Goal: Task Accomplishment & Management: Manage account settings

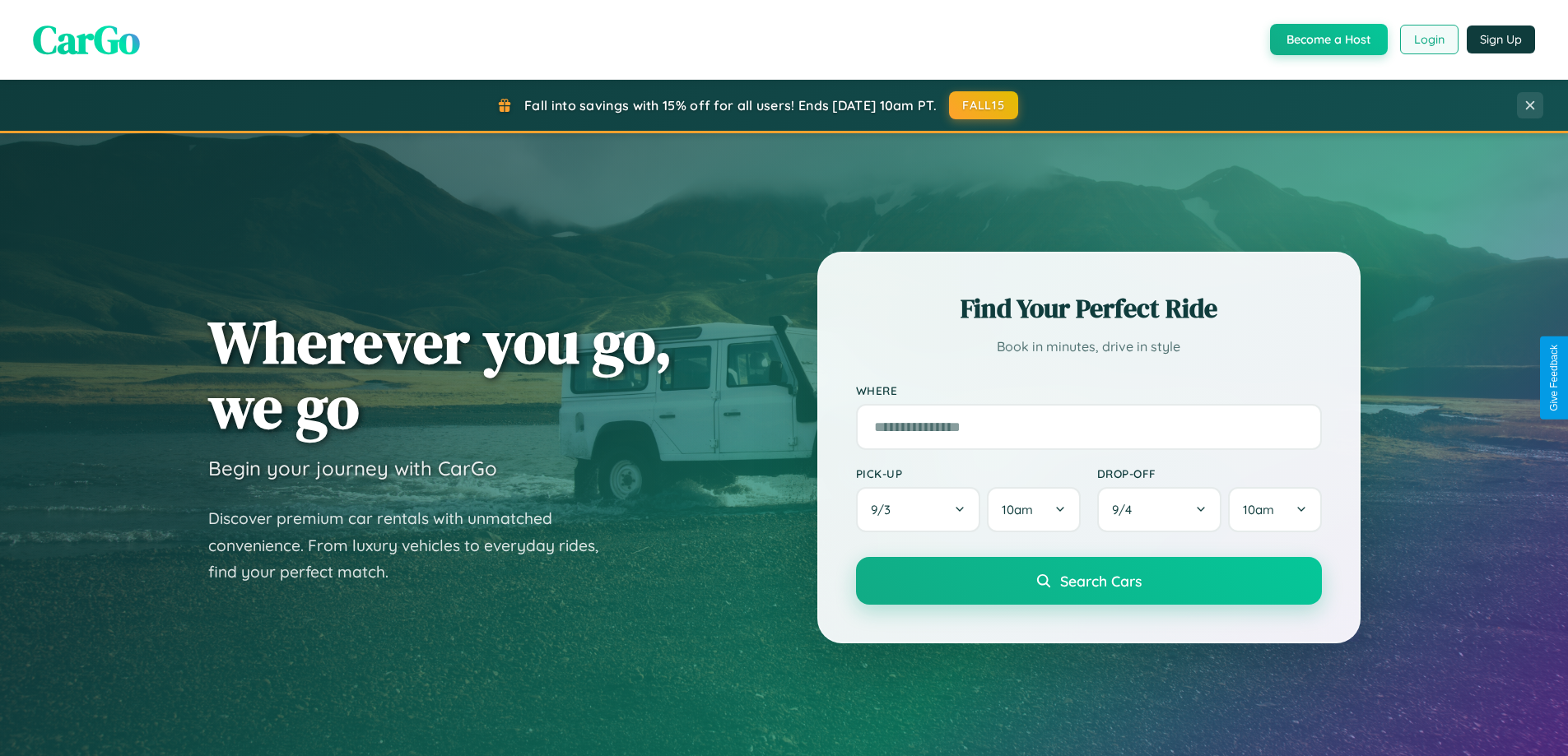
click at [1428, 39] on button "Login" at bounding box center [1429, 39] width 58 height 30
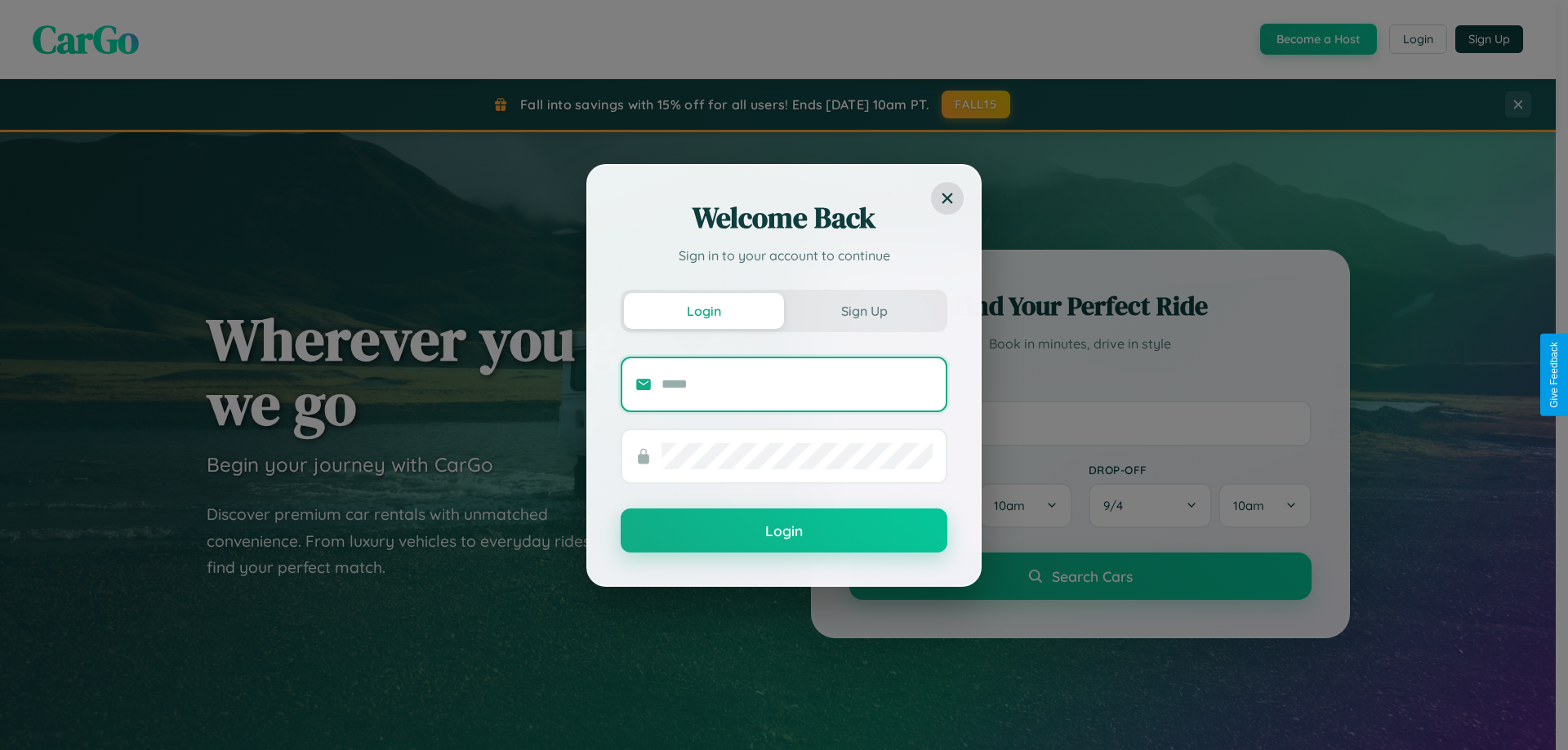
click at [797, 384] on input "text" at bounding box center [797, 384] width 271 height 26
type input "**********"
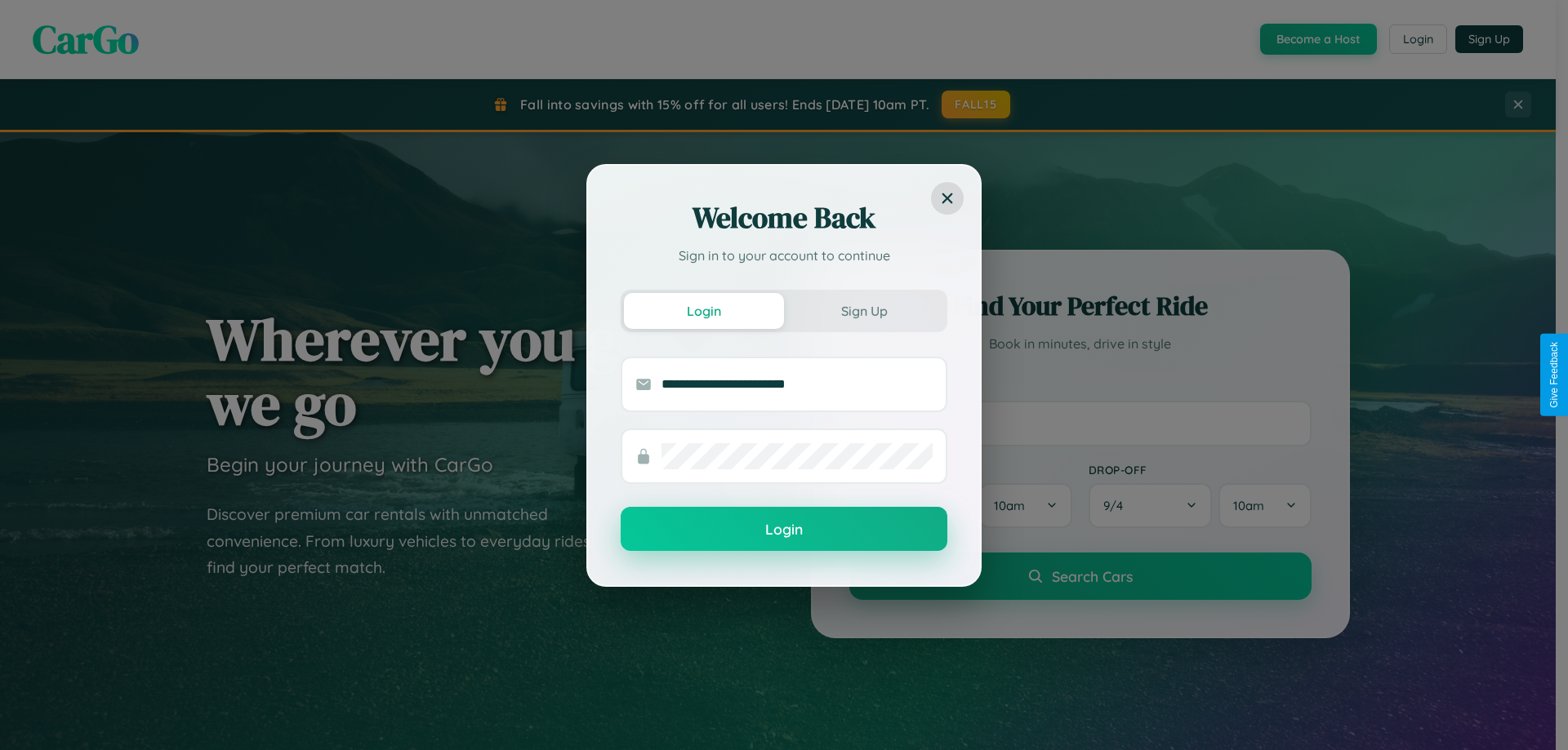
click at [784, 530] on button "Login" at bounding box center [784, 530] width 327 height 44
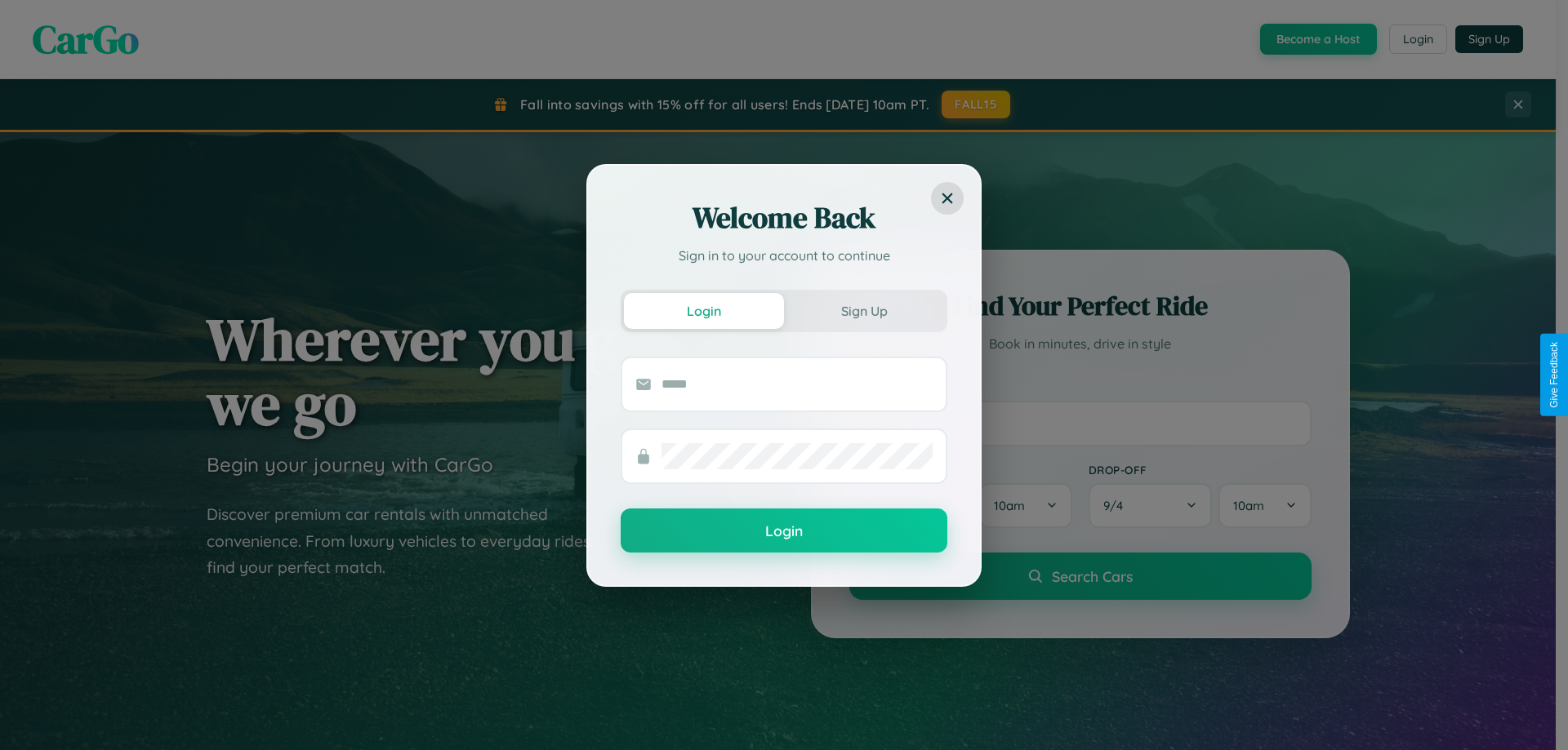
click at [1417, 39] on div "Welcome Back Sign in to your account to continue Login Sign Up Login" at bounding box center [784, 375] width 1568 height 750
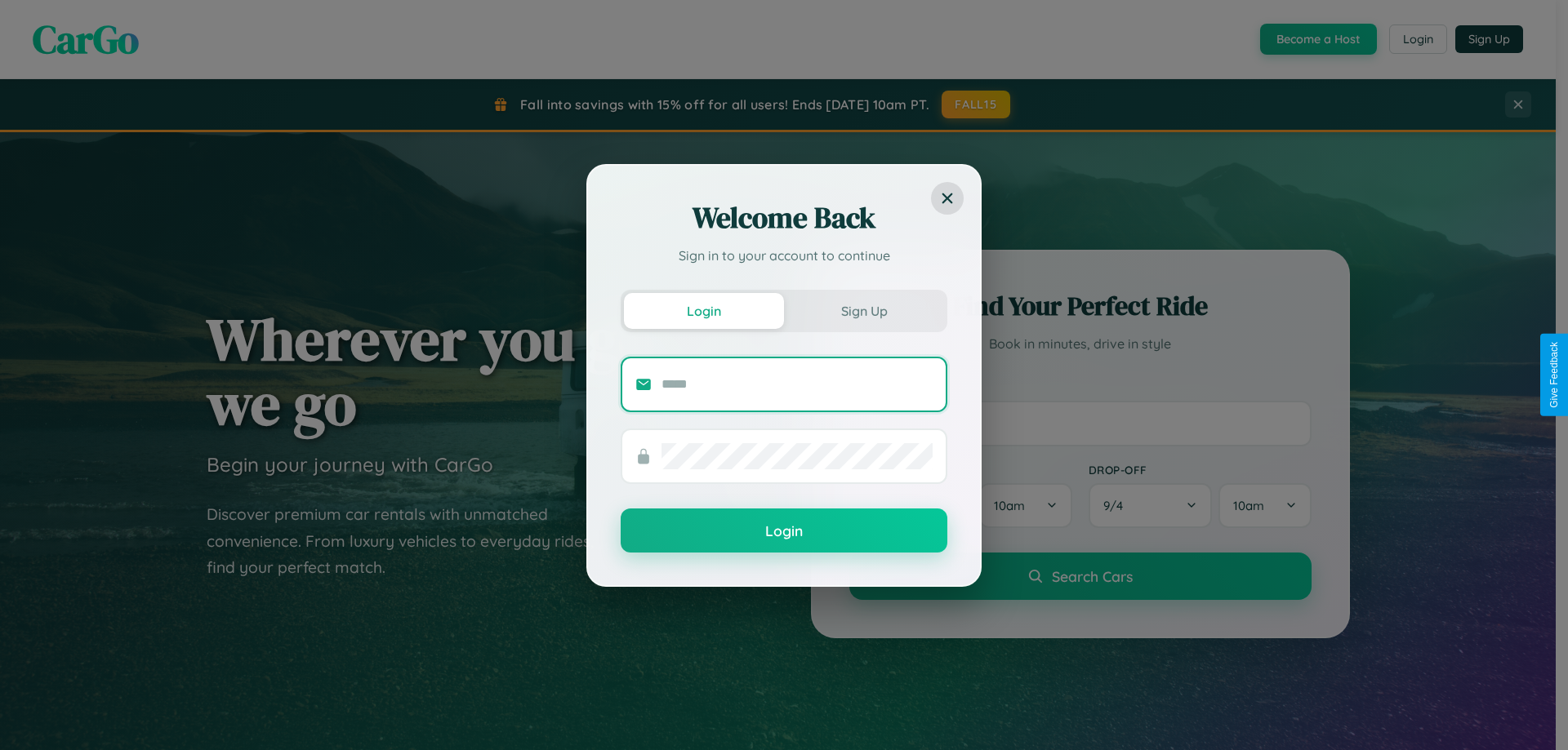
click at [797, 384] on input "text" at bounding box center [797, 384] width 271 height 26
type input "**********"
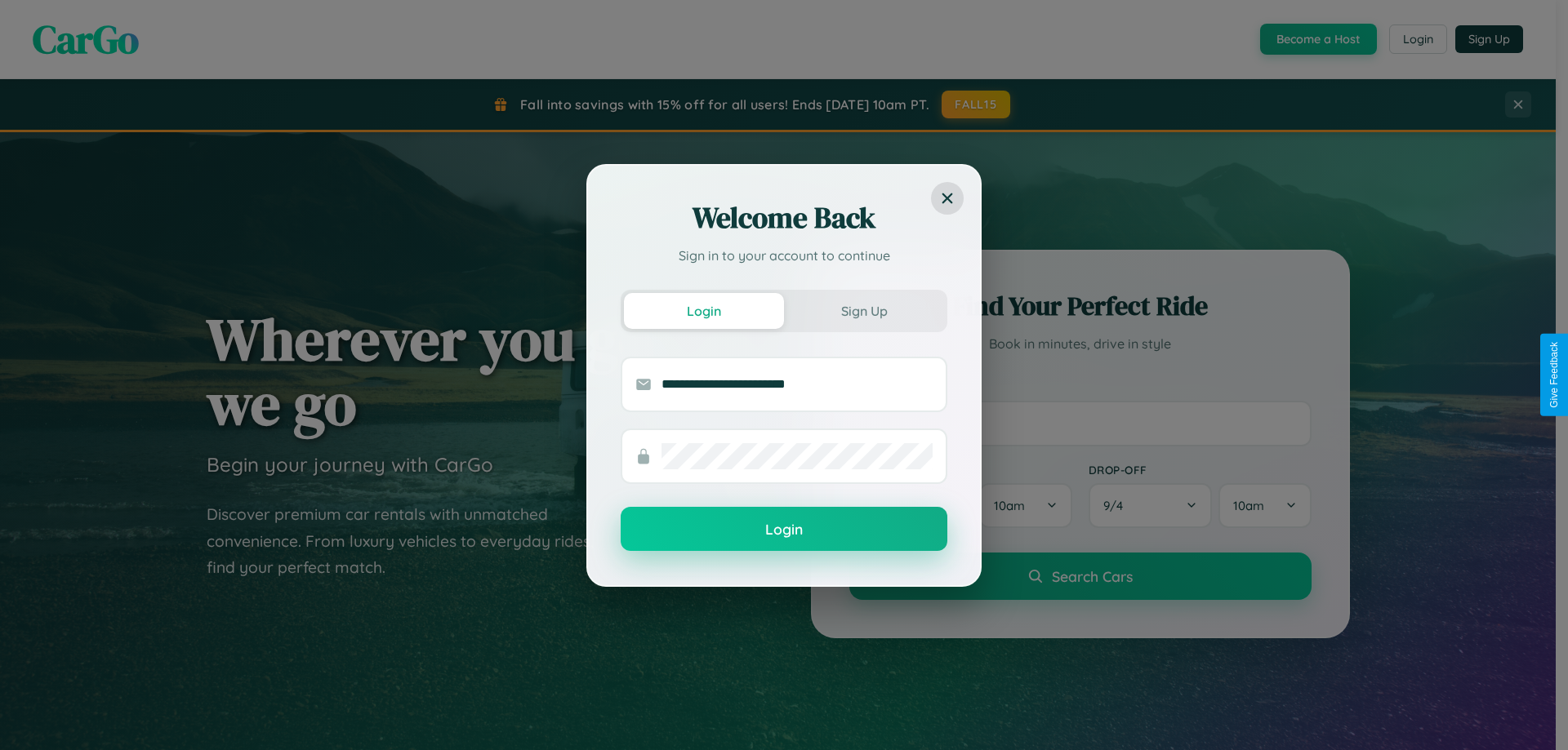
click at [784, 530] on button "Login" at bounding box center [784, 530] width 327 height 44
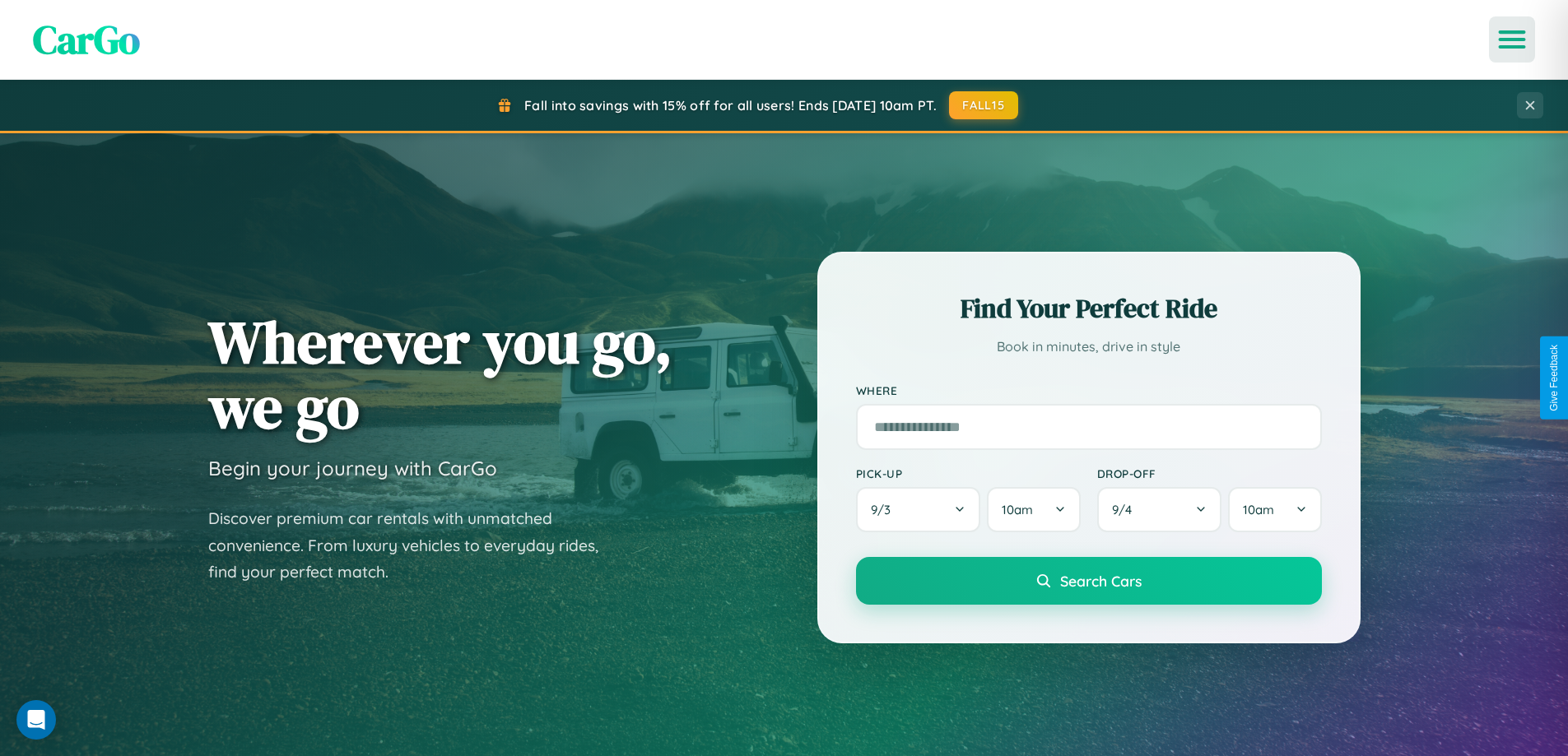
click at [1512, 39] on icon "Open menu" at bounding box center [1512, 39] width 24 height 15
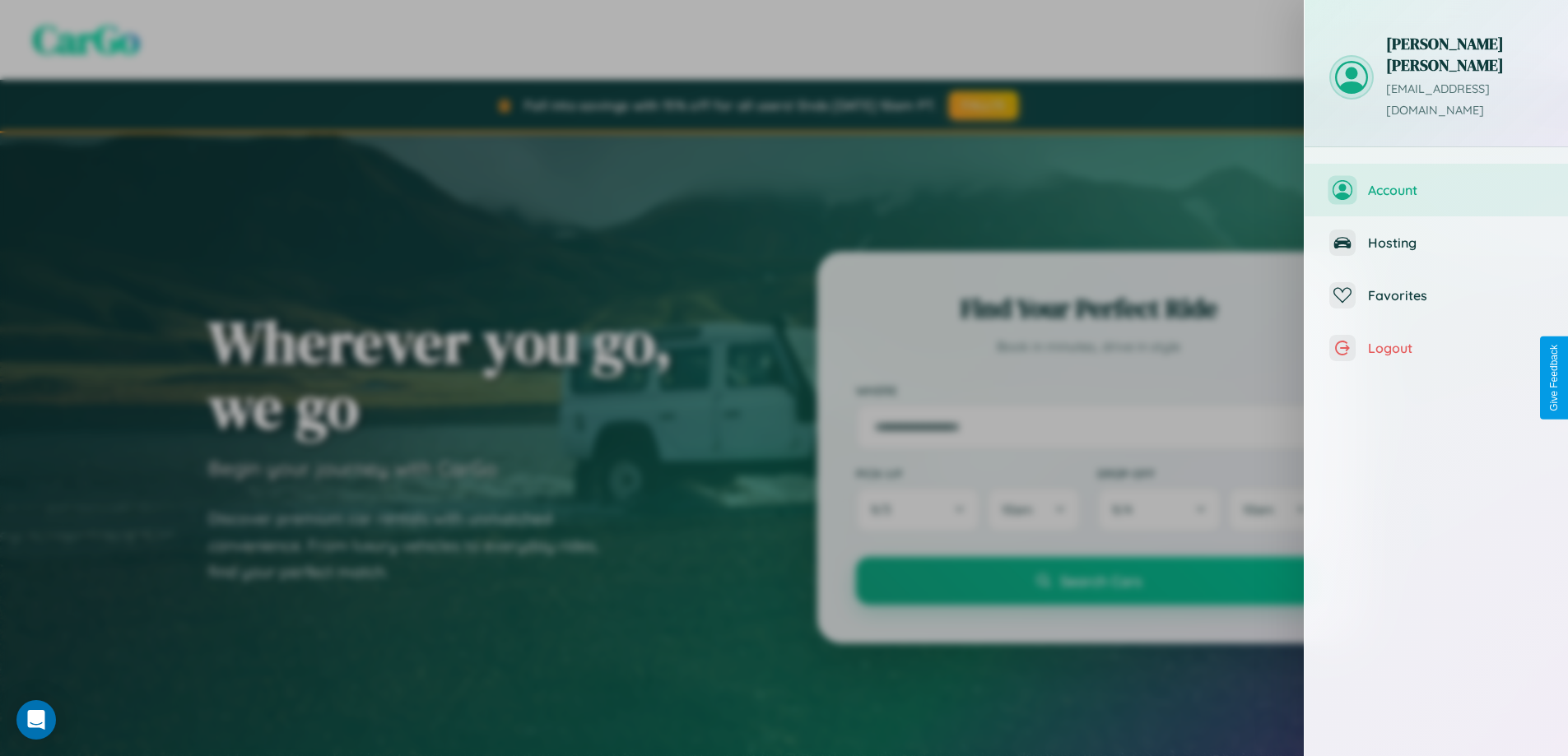
click at [1437, 182] on span "Account" at bounding box center [1456, 190] width 175 height 16
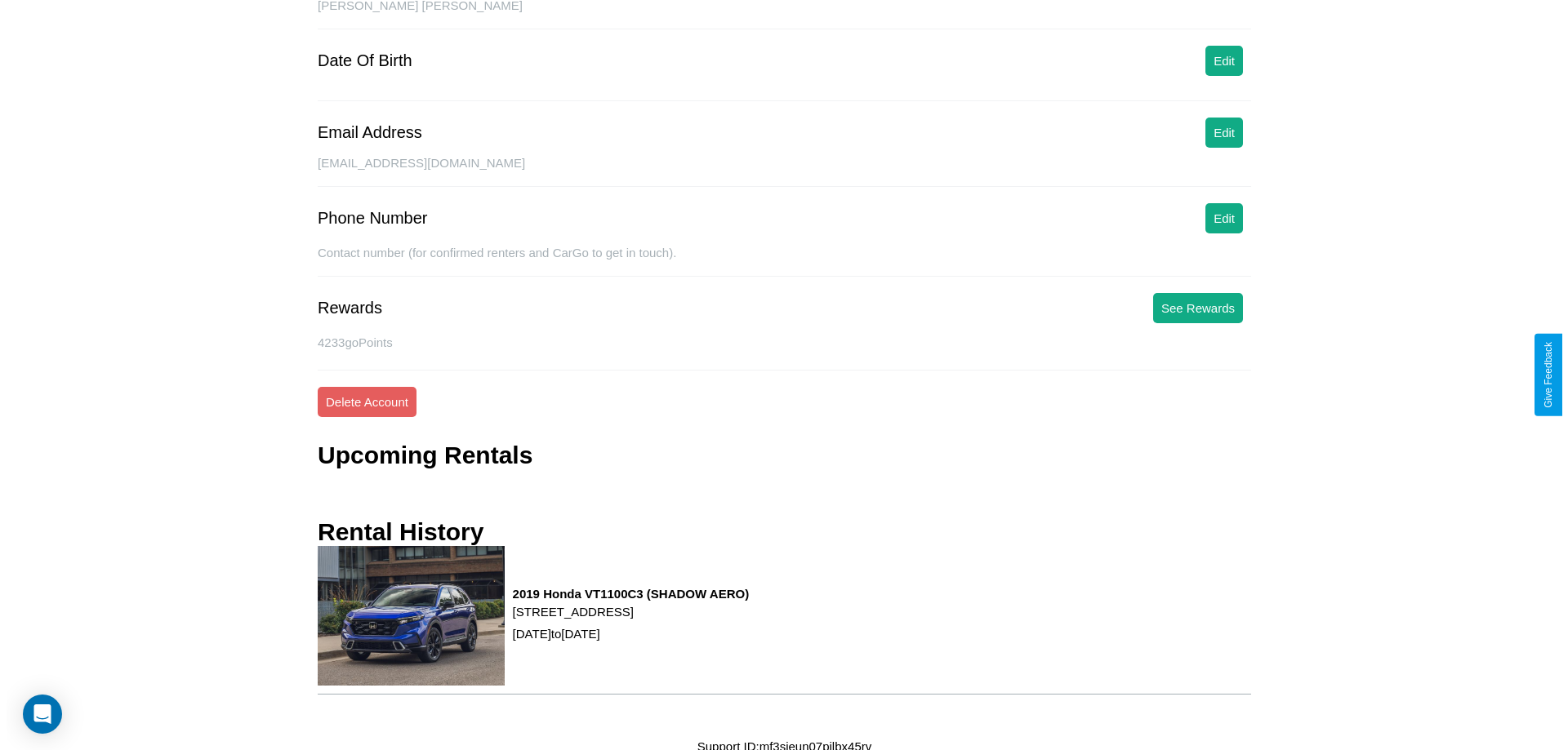
scroll to position [188, 0]
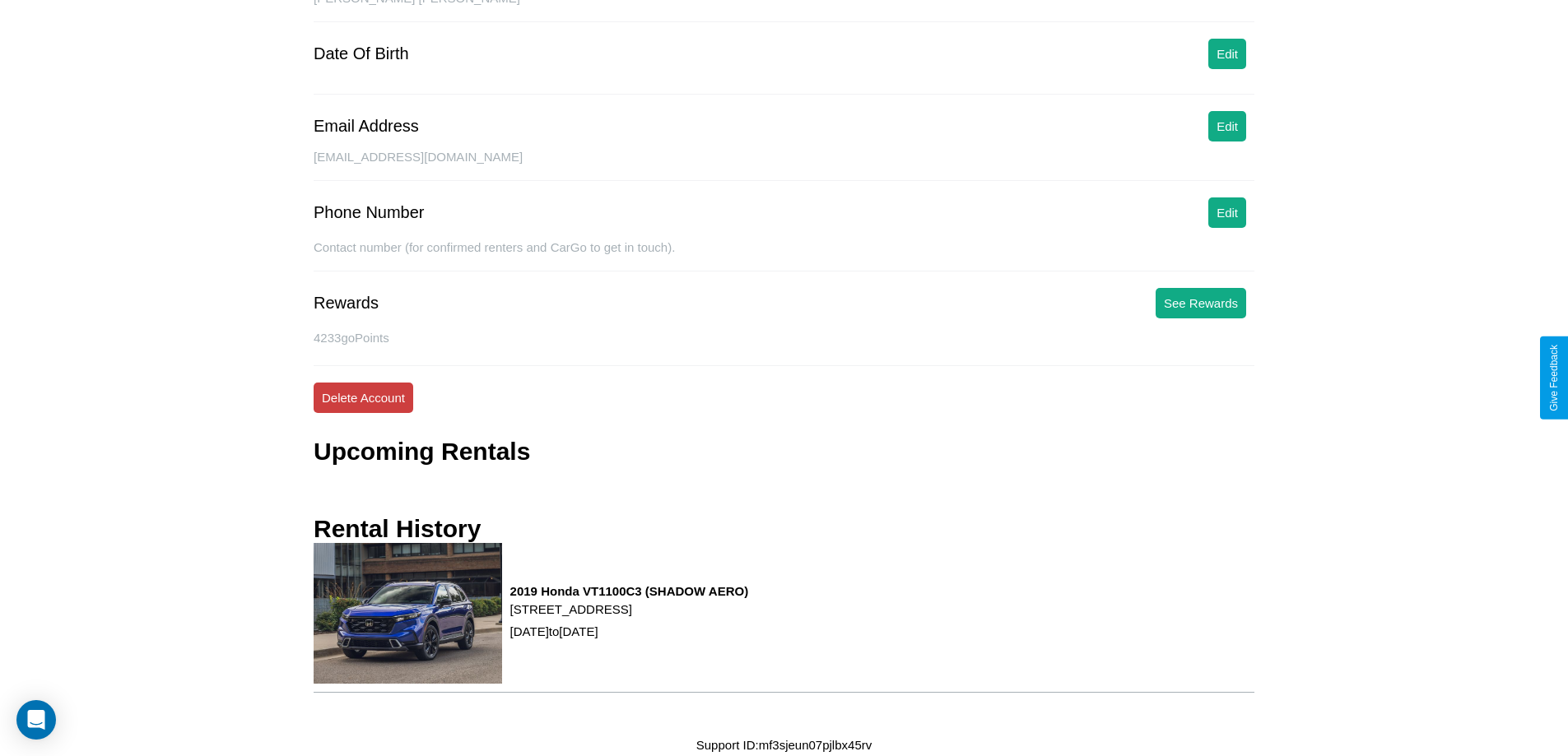
click at [363, 397] on button "Delete Account" at bounding box center [363, 397] width 100 height 30
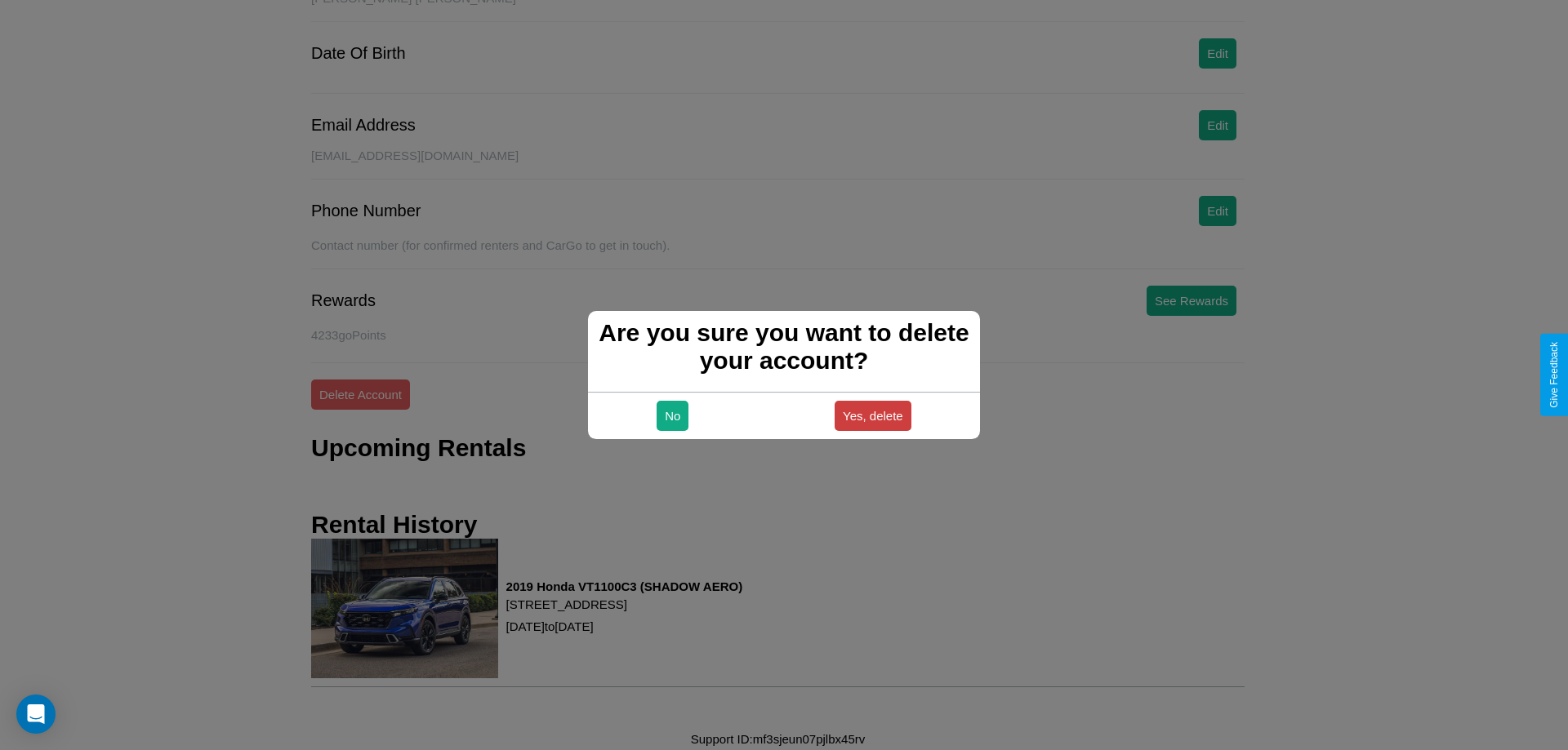
click at [872, 415] on button "Yes, delete" at bounding box center [873, 415] width 77 height 30
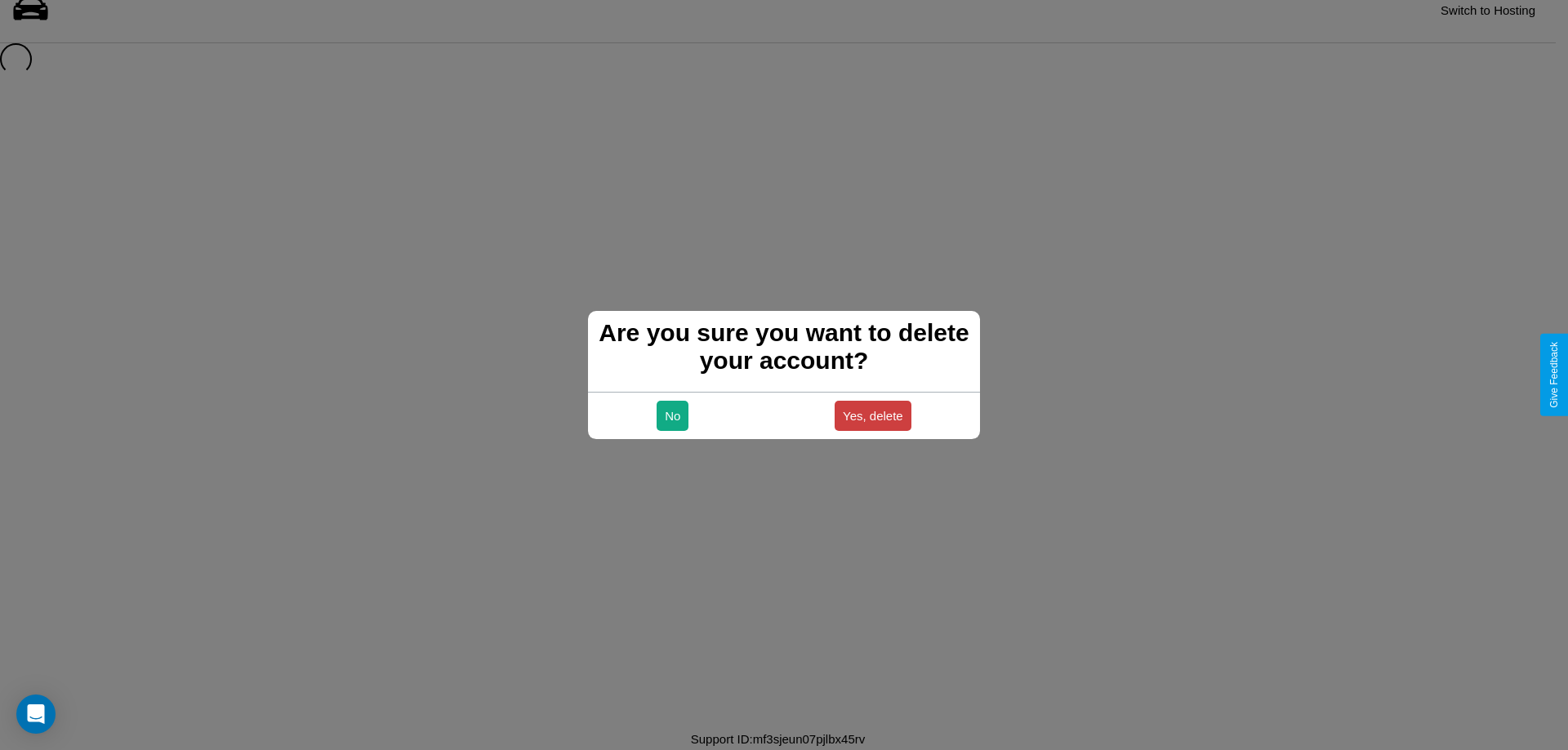
scroll to position [22, 0]
